Goal: Transaction & Acquisition: Purchase product/service

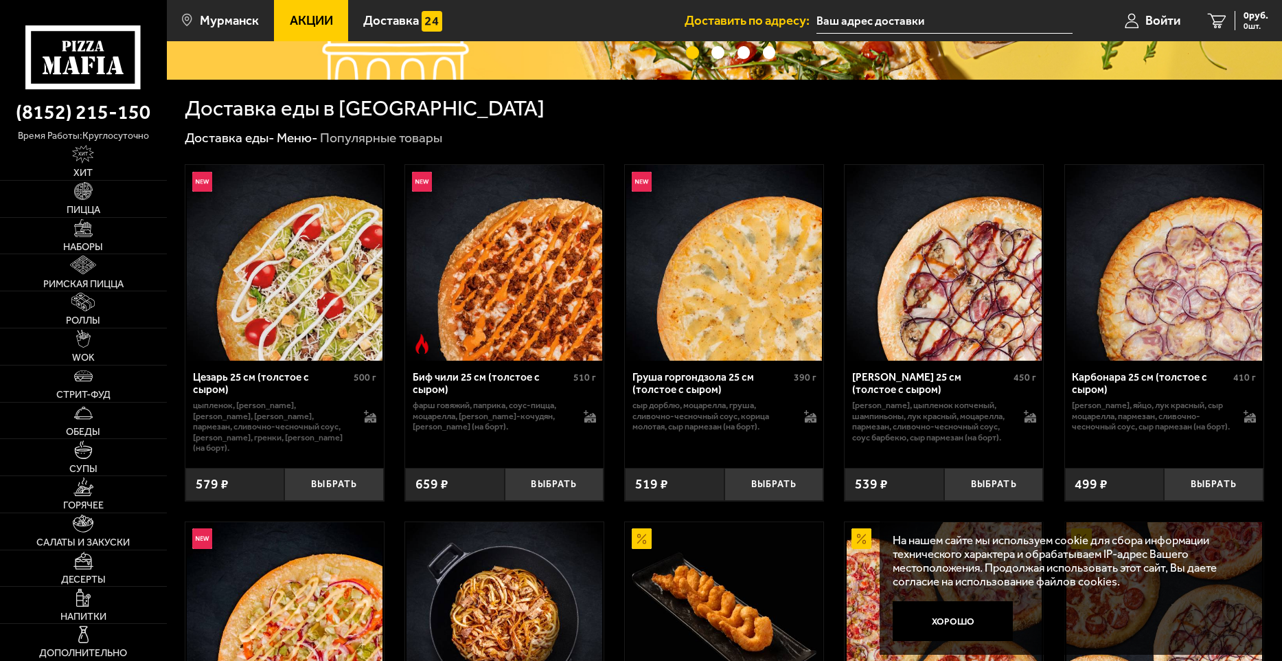
scroll to position [275, 0]
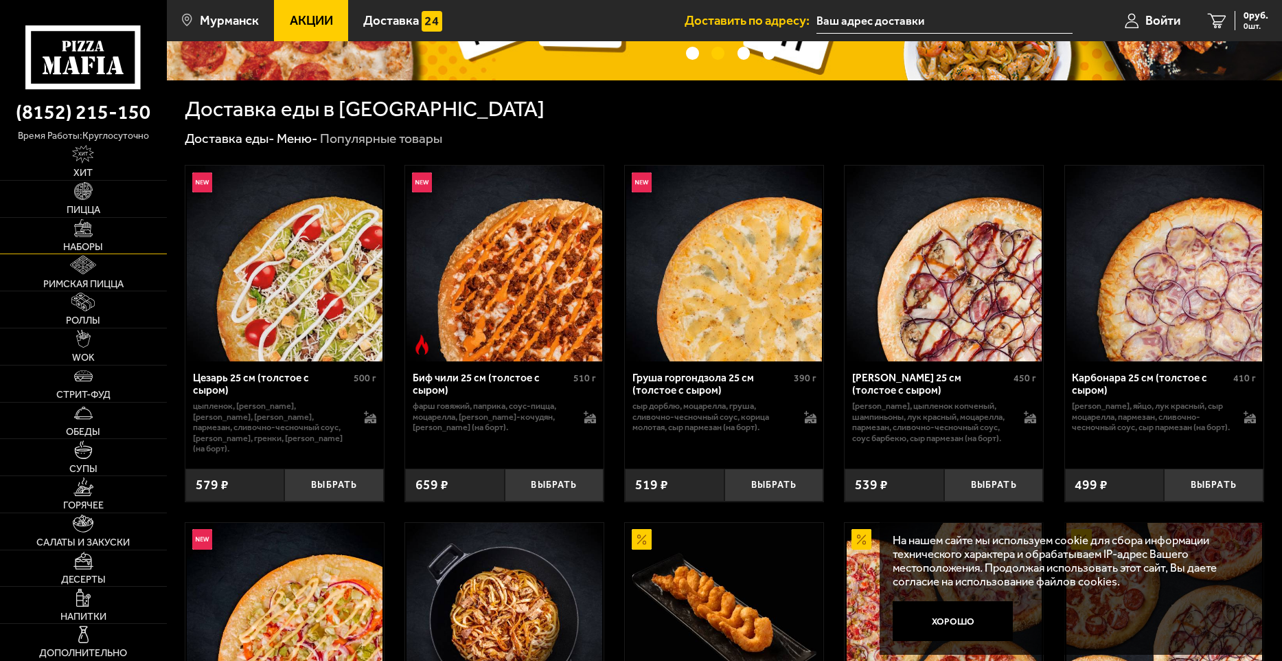
click at [95, 242] on span "Наборы" at bounding box center [83, 247] width 40 height 10
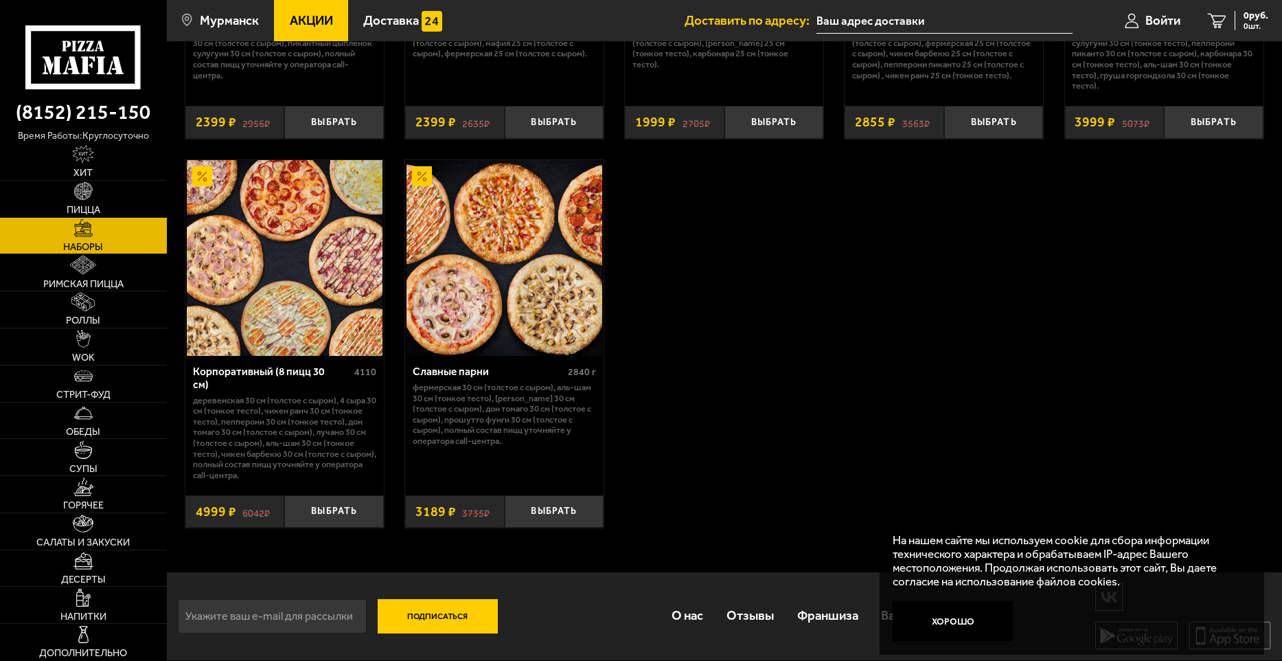
scroll to position [2368, 0]
click at [69, 262] on link "Римская пицца" at bounding box center [83, 272] width 167 height 36
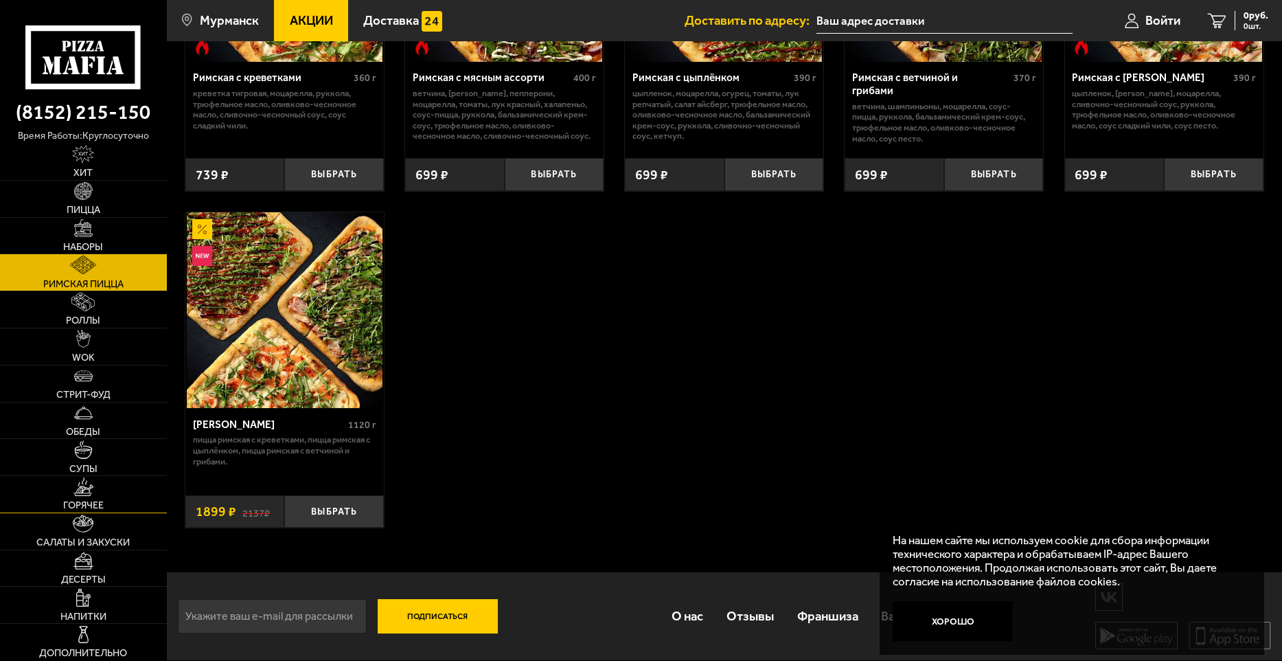
scroll to position [263, 0]
click at [87, 227] on img at bounding box center [83, 228] width 18 height 18
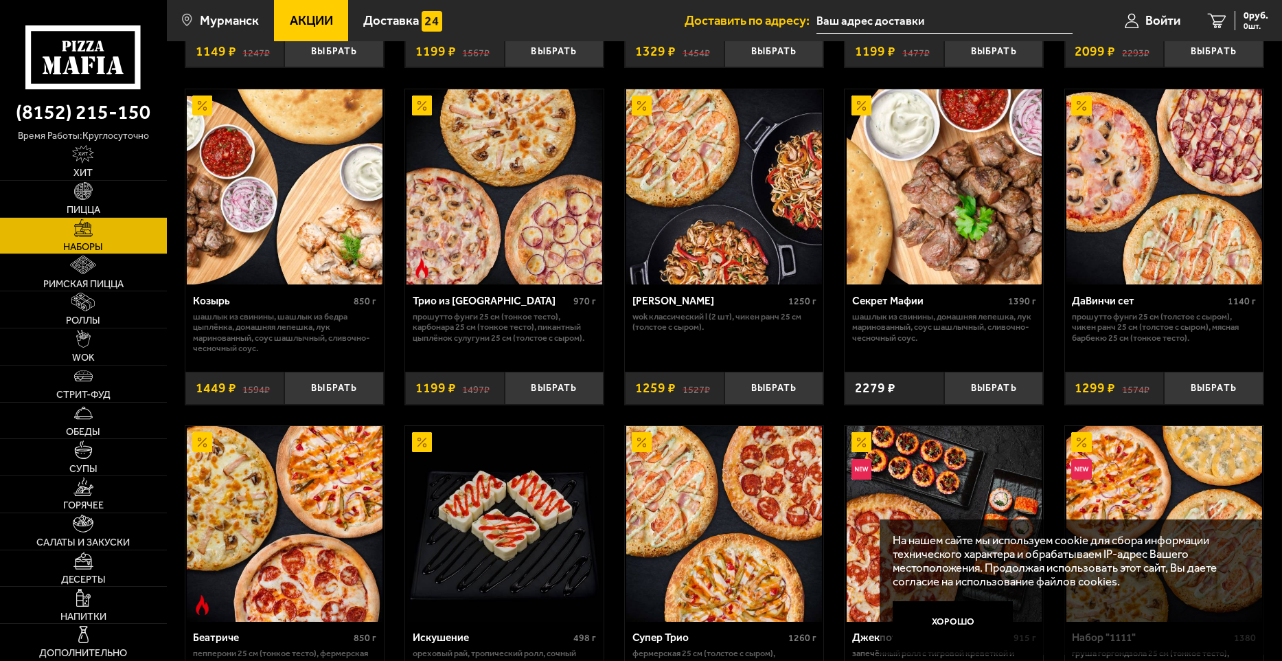
scroll to position [687, 0]
